Goal: Entertainment & Leisure: Consume media (video, audio)

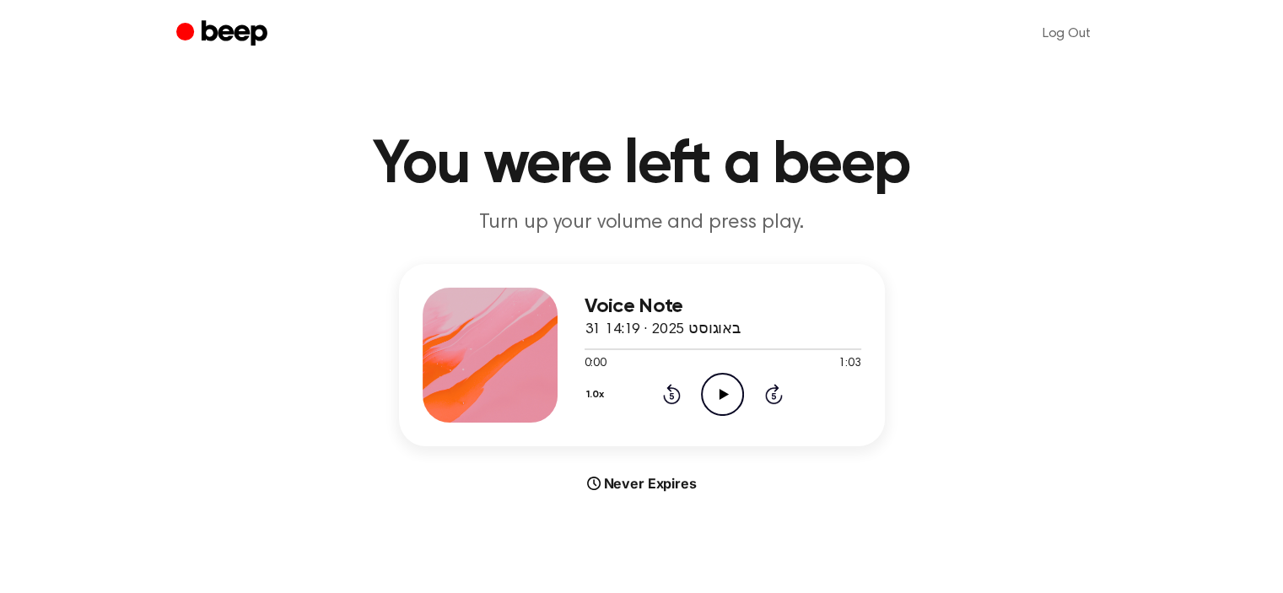
click at [742, 384] on icon "Play Audio" at bounding box center [722, 394] width 43 height 43
drag, startPoint x: 599, startPoint y: 347, endPoint x: 569, endPoint y: 348, distance: 29.5
click at [569, 348] on div "Voice Note 31 באוגוסט 2025 · 14:19 0:03 1:03 Your browser does not support the …" at bounding box center [642, 355] width 486 height 182
drag, startPoint x: 594, startPoint y: 343, endPoint x: 582, endPoint y: 343, distance: 11.8
click at [582, 343] on div "Voice Note 31 באוגוסט 2025 · 14:19 0:04 1:03 Your browser does not support the …" at bounding box center [642, 355] width 486 height 182
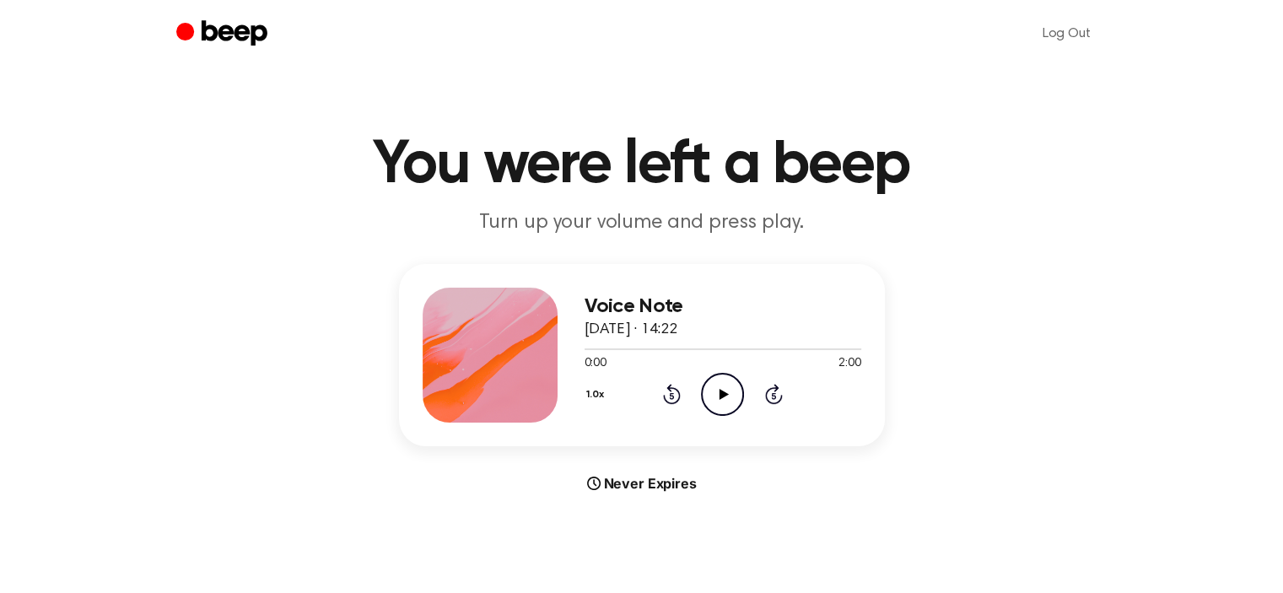
click at [721, 394] on icon at bounding box center [724, 394] width 9 height 11
